Goal: Transaction & Acquisition: Purchase product/service

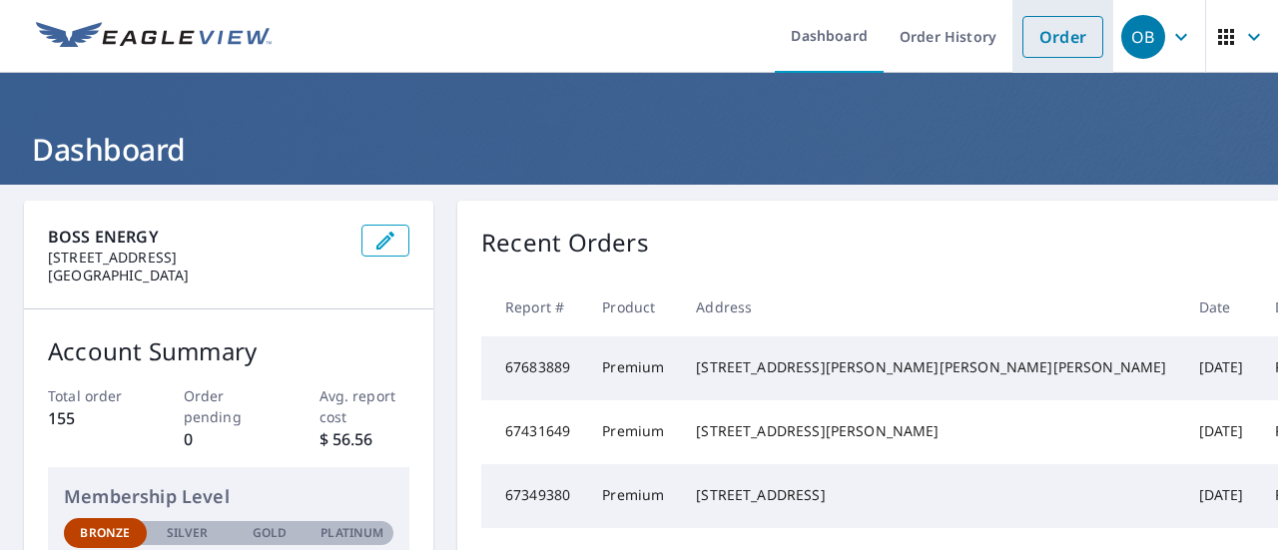
click at [1048, 39] on link "Order" at bounding box center [1062, 37] width 81 height 42
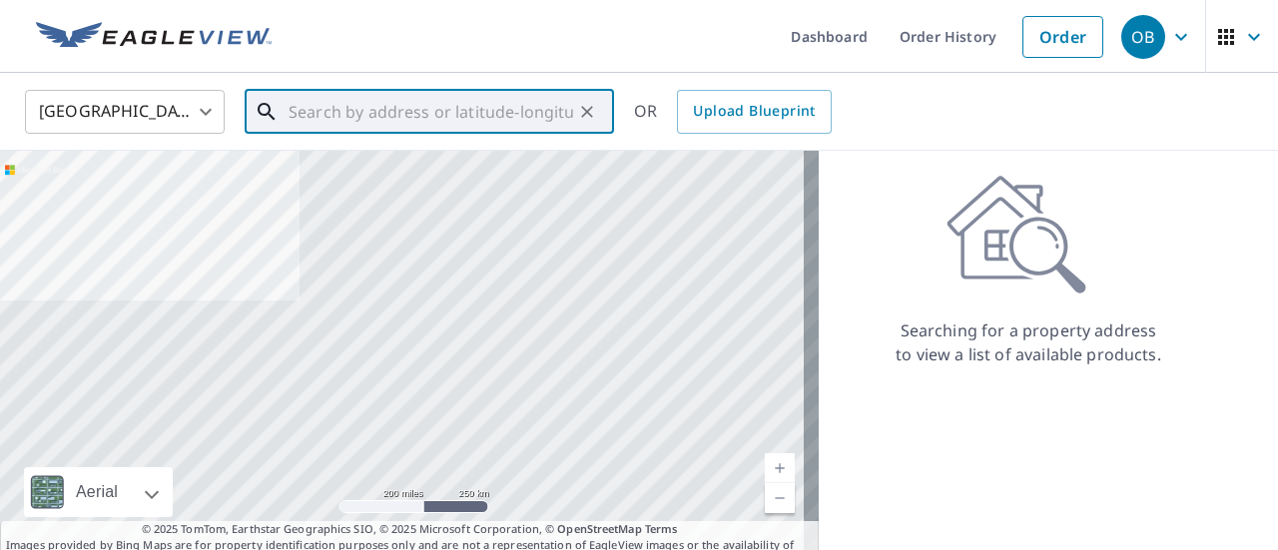
paste input "[STREET_ADDRESS]"
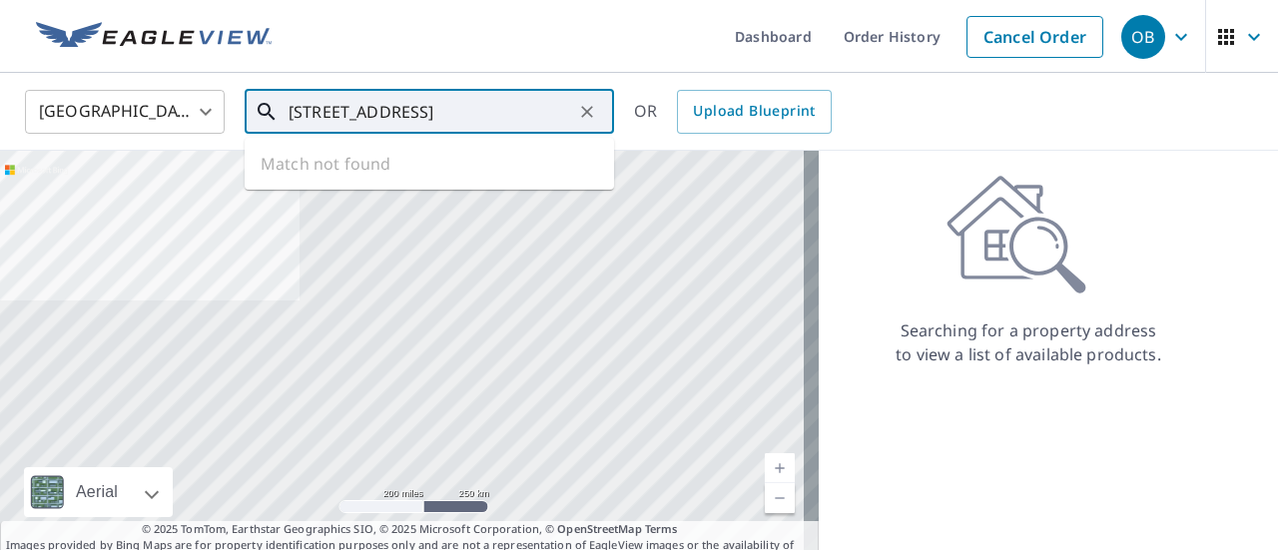
scroll to position [0, 17]
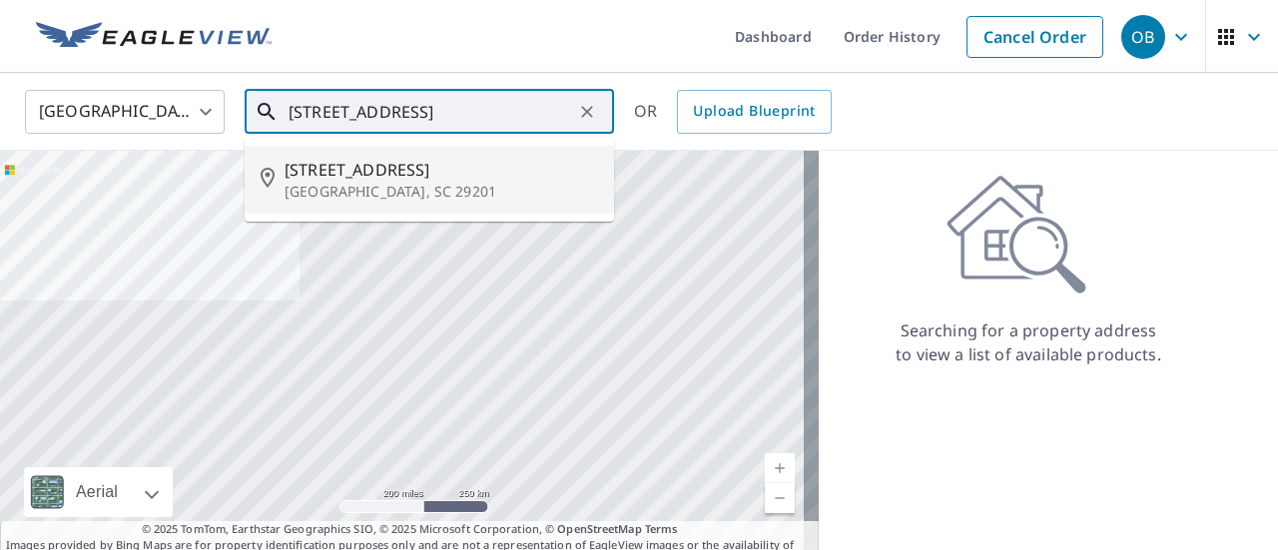
click at [343, 180] on span "[STREET_ADDRESS]" at bounding box center [440, 170] width 313 height 24
type input "[STREET_ADDRESS]"
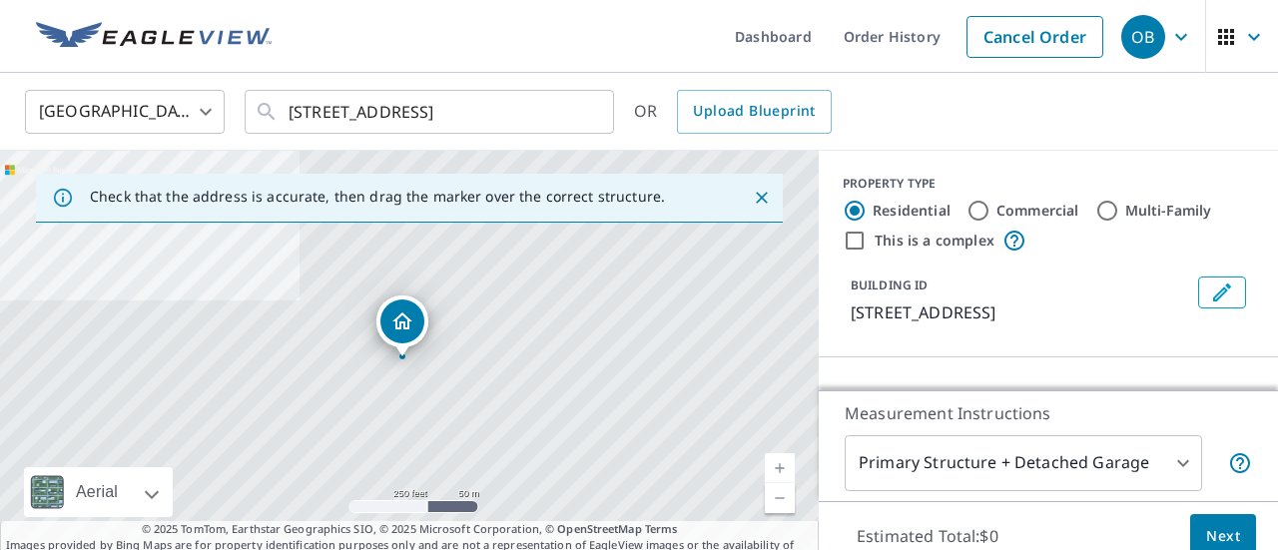
scroll to position [0, 0]
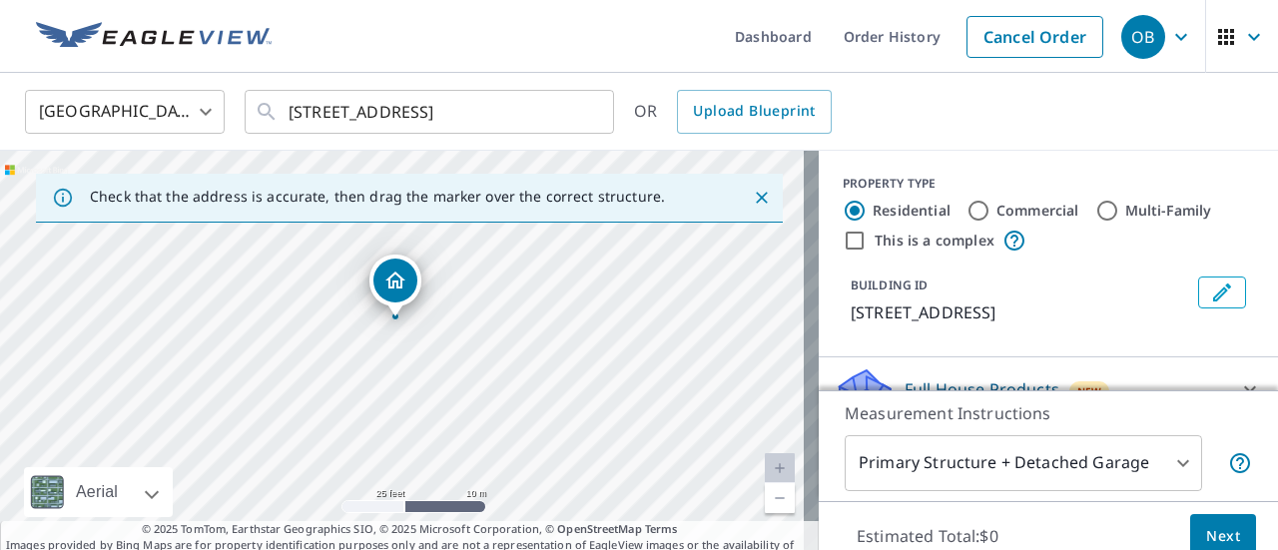
drag, startPoint x: 417, startPoint y: 386, endPoint x: 418, endPoint y: 398, distance: 12.0
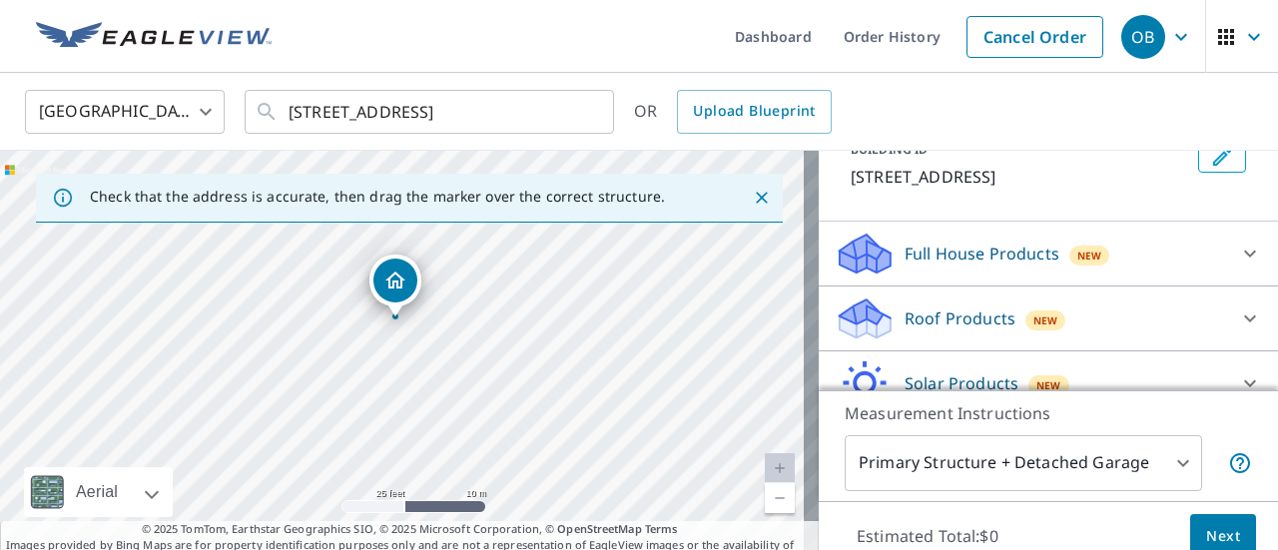
scroll to position [200, 0]
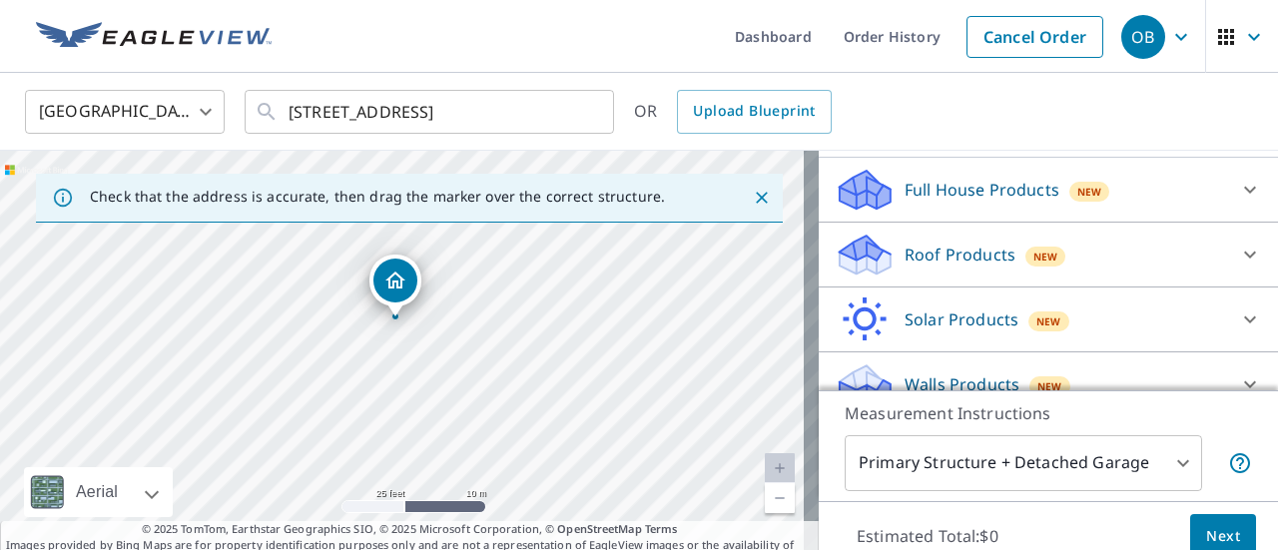
click at [954, 249] on p "Roof Products" at bounding box center [959, 255] width 111 height 24
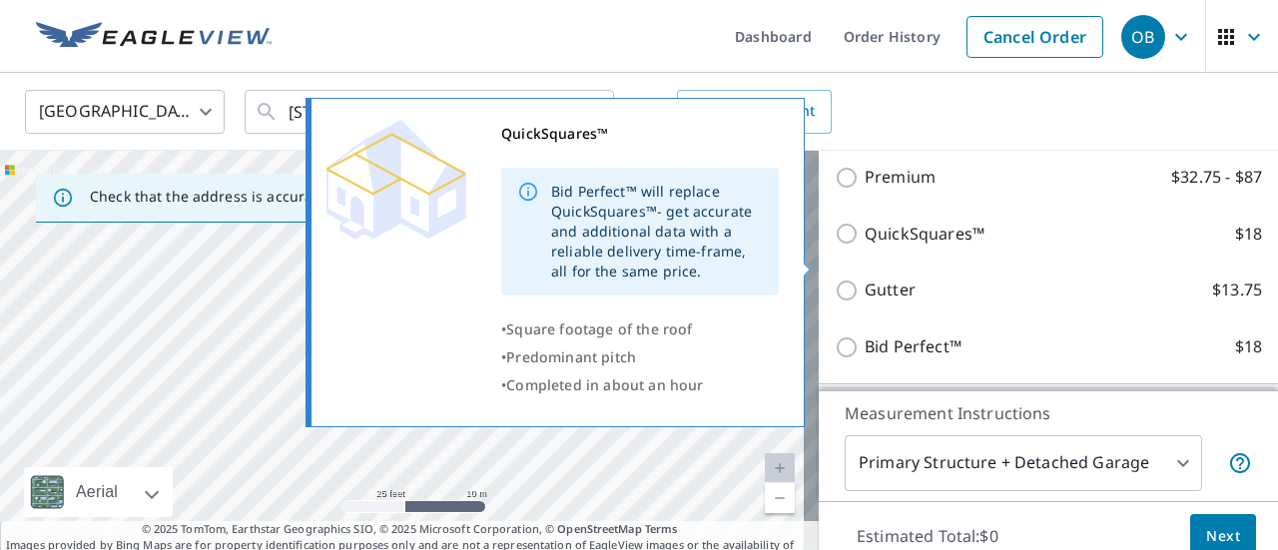
scroll to position [299, 0]
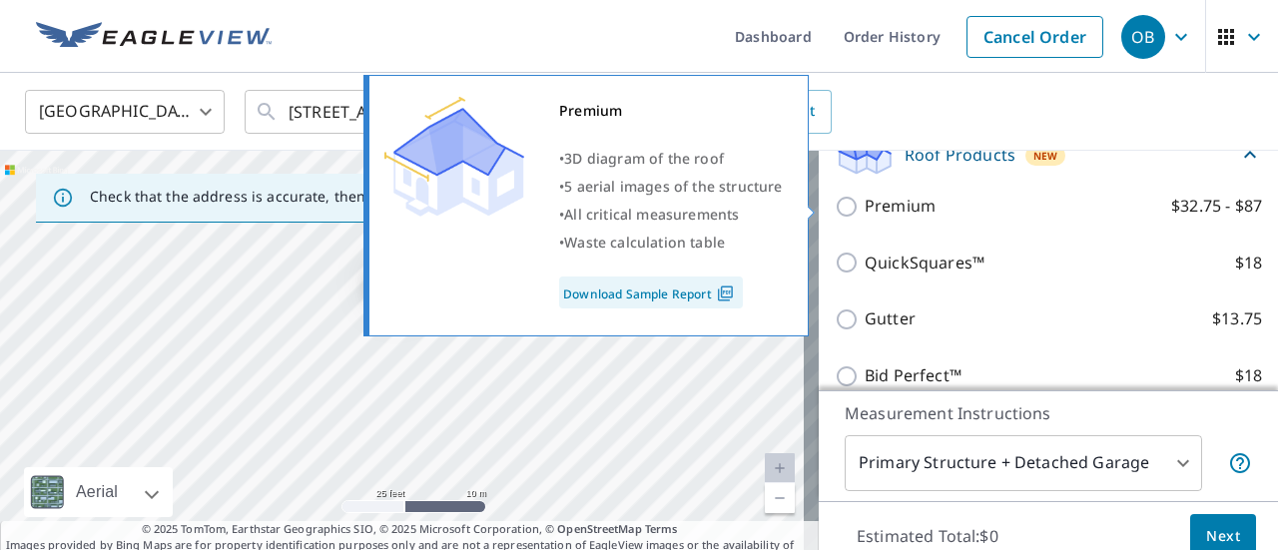
click at [835, 210] on input "Premium $32.75 - $87" at bounding box center [850, 207] width 30 height 24
checkbox input "true"
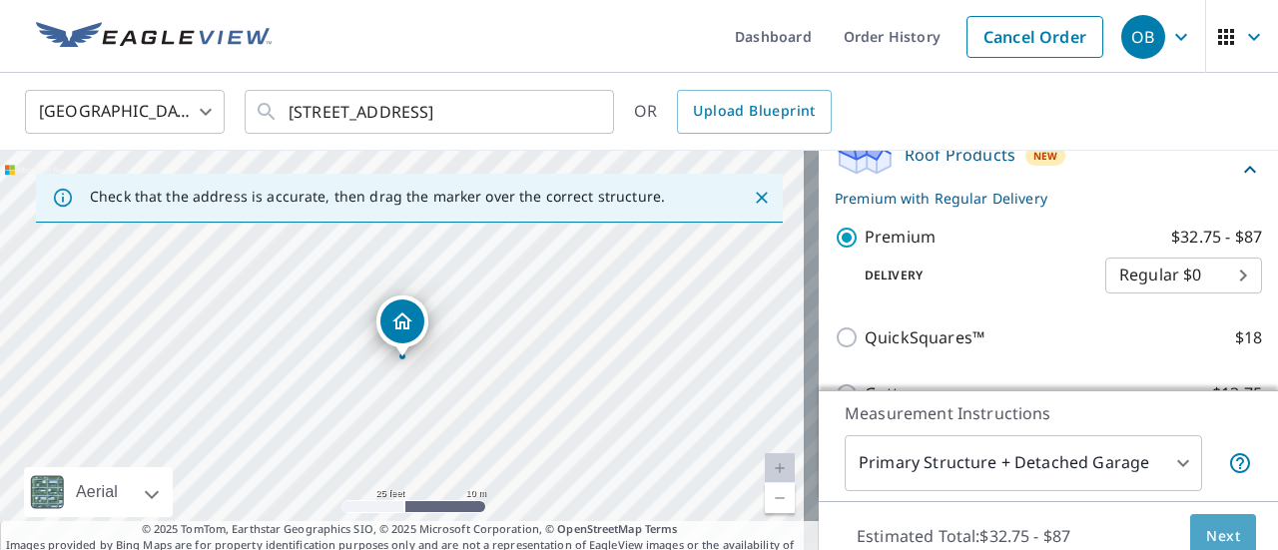
click at [1206, 530] on span "Next" at bounding box center [1223, 536] width 34 height 25
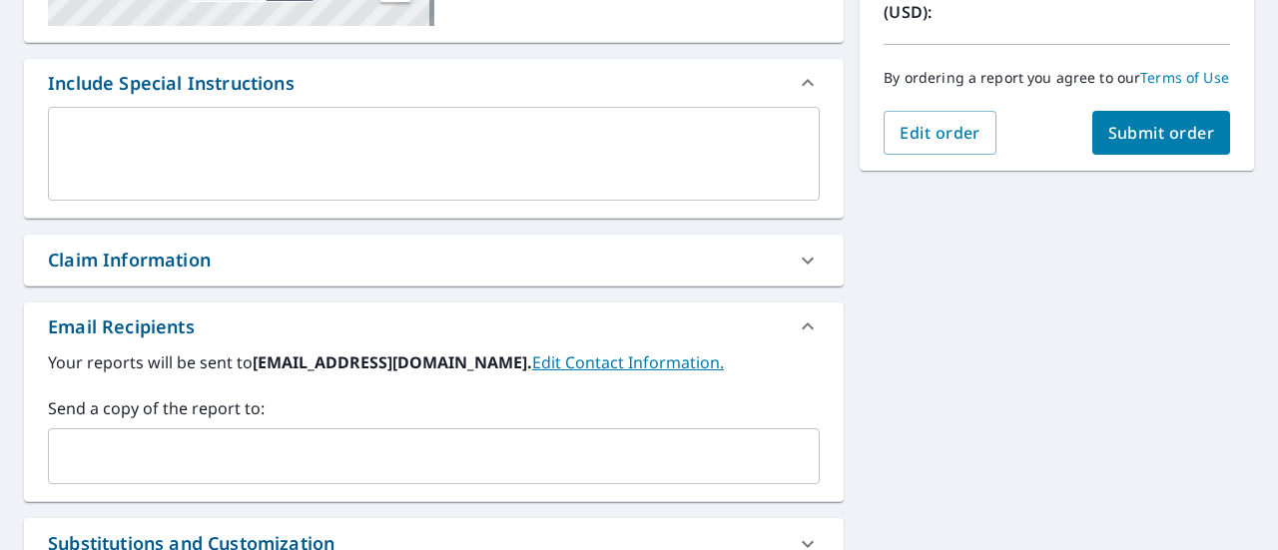
scroll to position [499, 0]
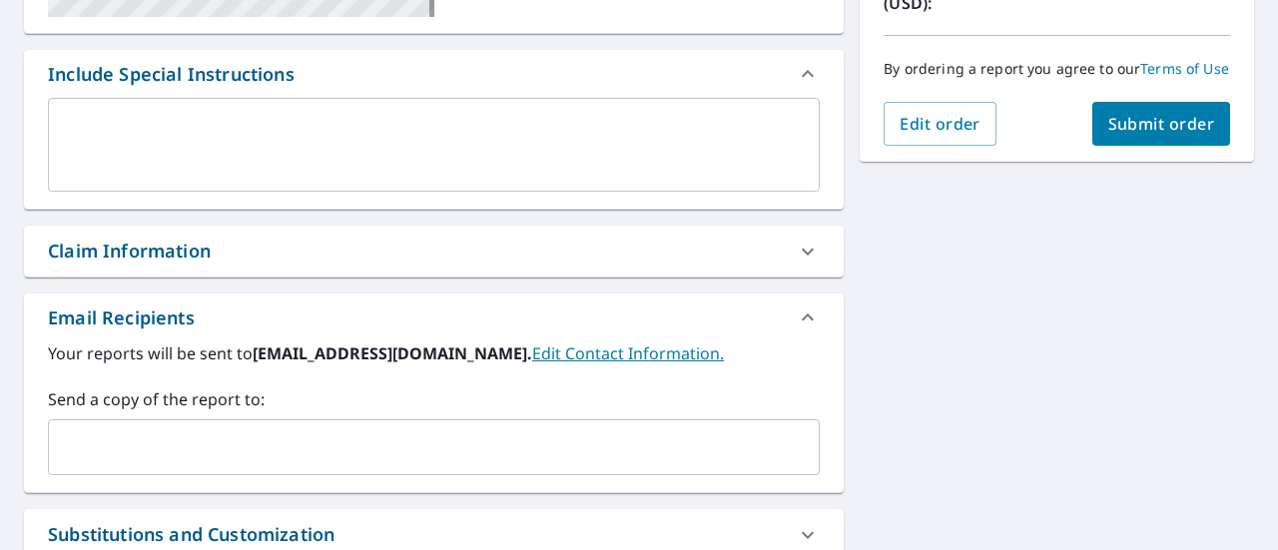
click at [134, 438] on input "text" at bounding box center [419, 447] width 724 height 38
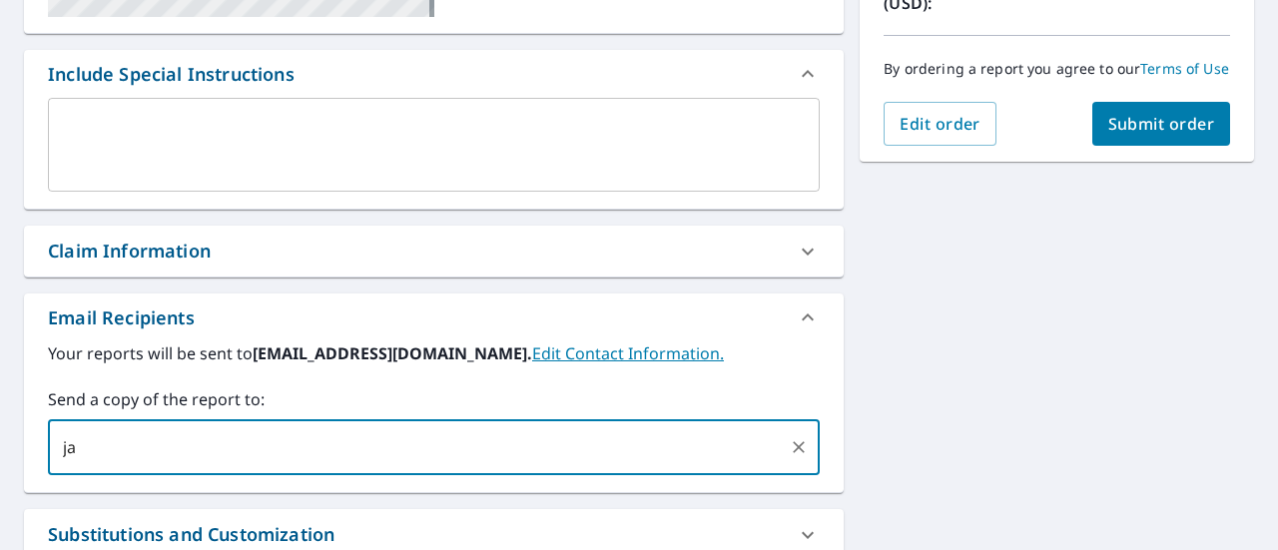
type input "ja"
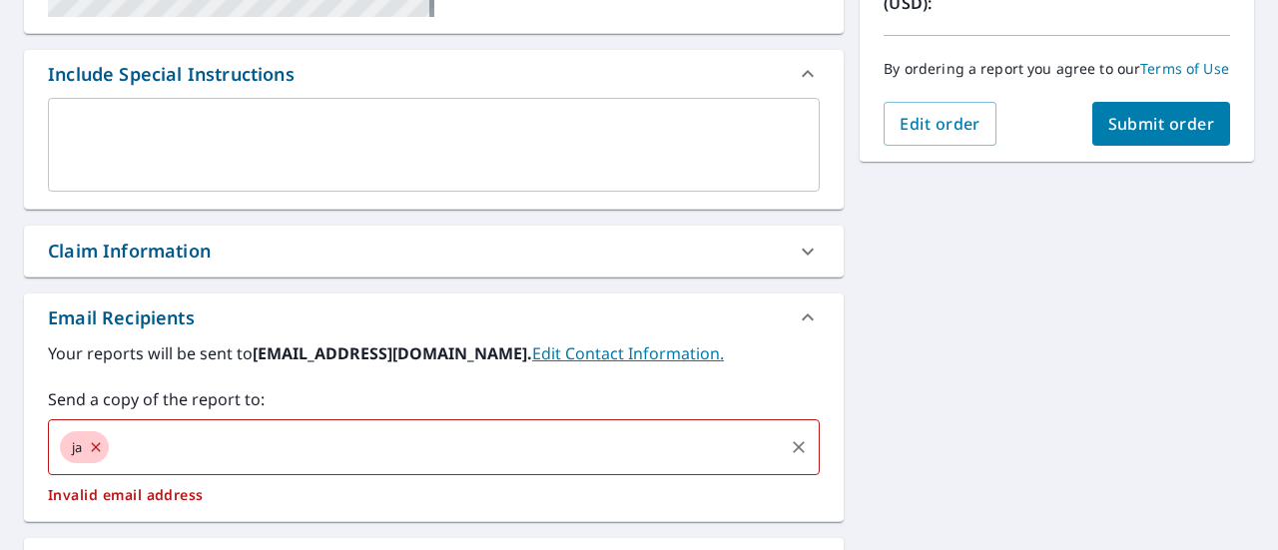
click at [94, 446] on icon at bounding box center [96, 447] width 16 height 22
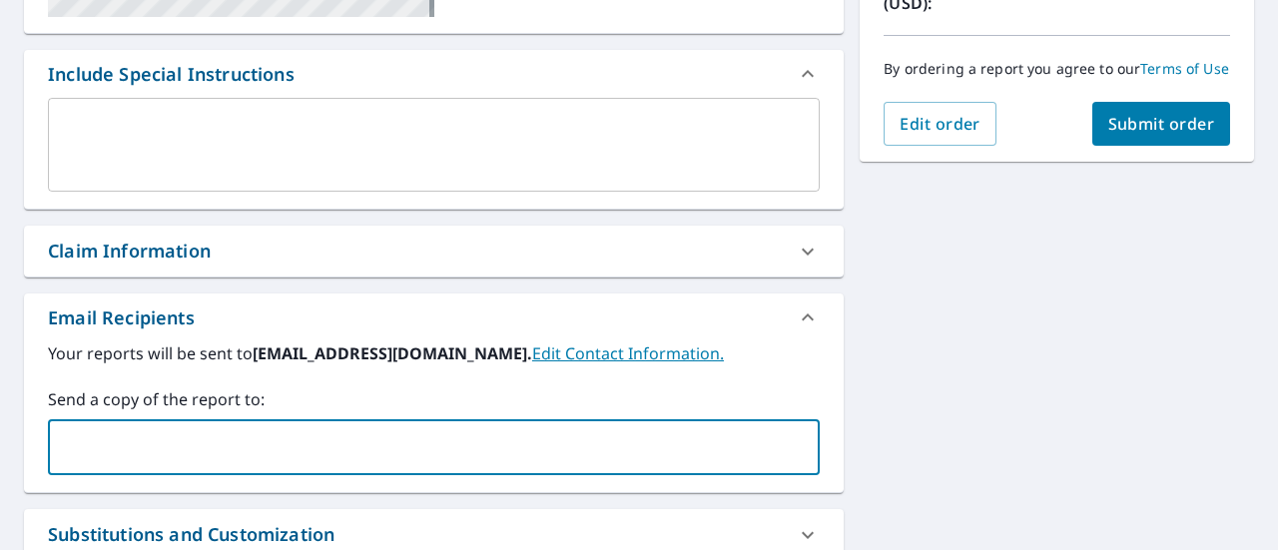
paste input "[PERSON_NAME][EMAIL_ADDRESS][DOMAIN_NAME]"
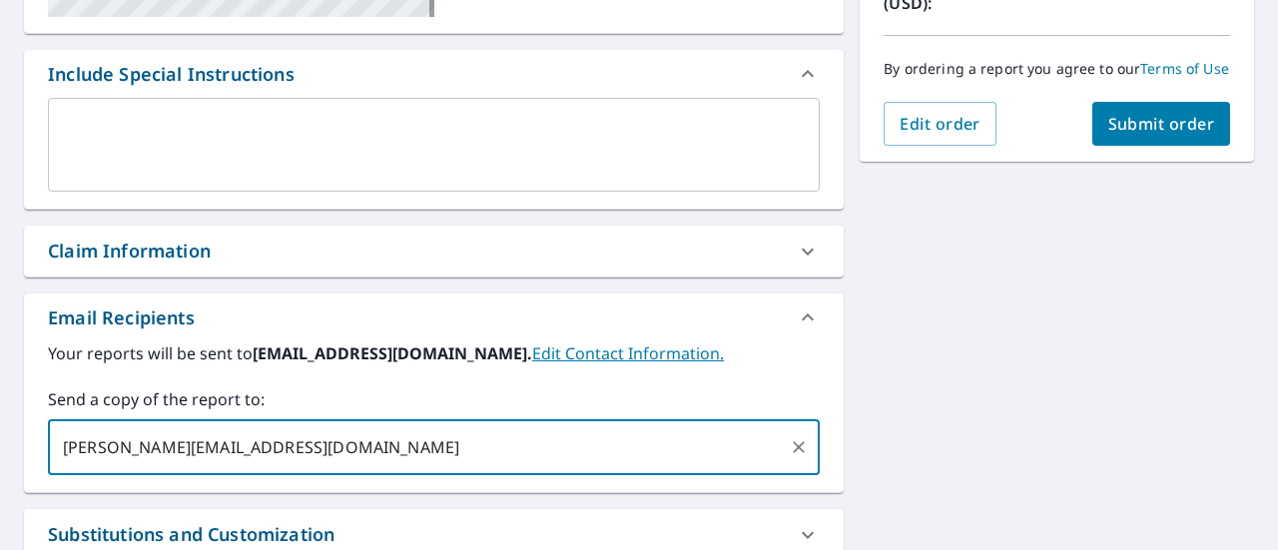
type input "[PERSON_NAME][EMAIL_ADDRESS][DOMAIN_NAME]"
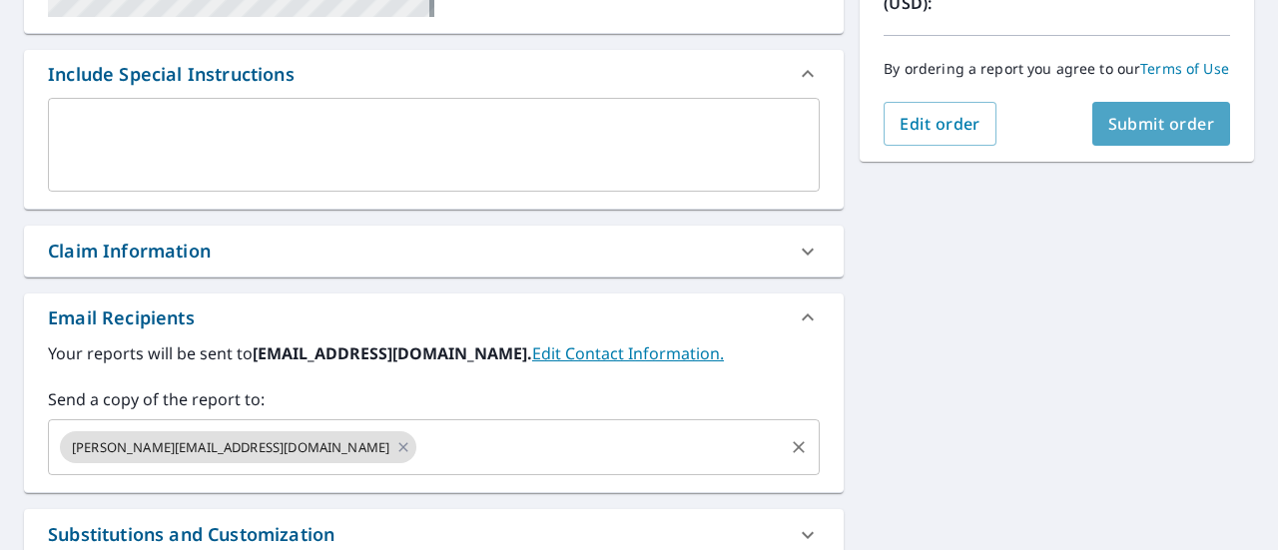
click at [1126, 135] on span "Submit order" at bounding box center [1161, 124] width 107 height 22
